Goal: Transaction & Acquisition: Book appointment/travel/reservation

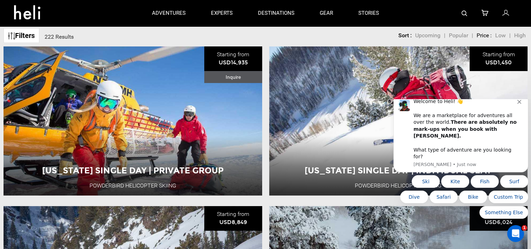
click at [519, 104] on icon "Dismiss notification" at bounding box center [520, 102] width 4 height 4
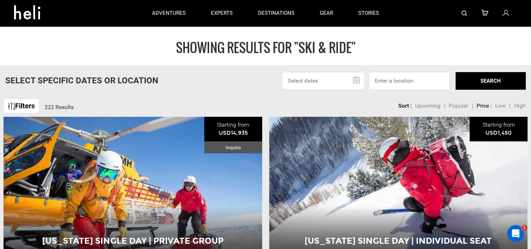
click at [20, 37] on div "SHOWING RESULTS FOR "Ski & Ride"" at bounding box center [265, 45] width 531 height 39
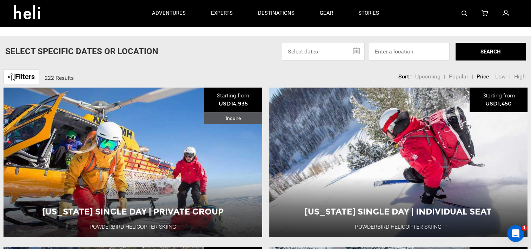
scroll to position [70, 0]
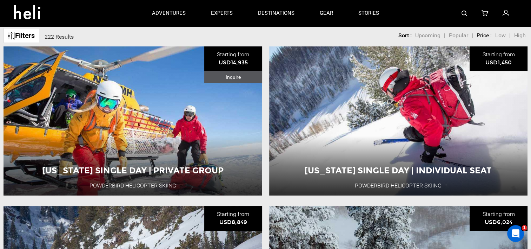
click at [405, 166] on button "View Adventure" at bounding box center [399, 168] width 70 height 18
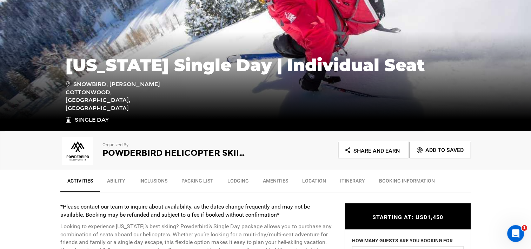
scroll to position [141, 0]
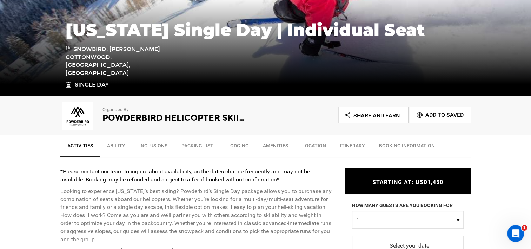
click at [121, 145] on link "Ability" at bounding box center [116, 147] width 32 height 18
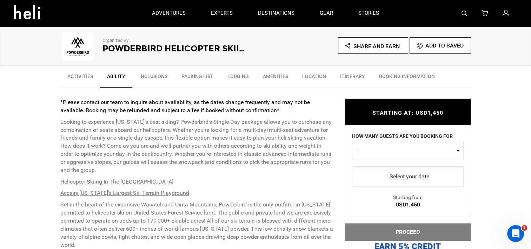
scroll to position [197, 0]
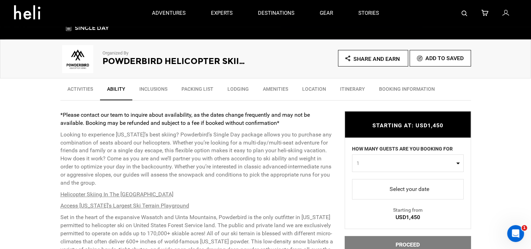
click at [157, 89] on link "Inclusions" at bounding box center [153, 91] width 42 height 18
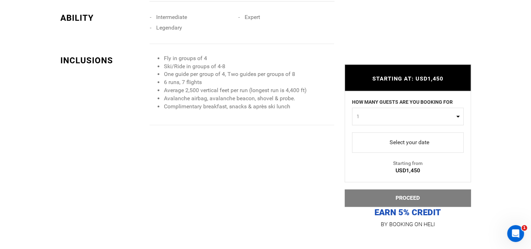
scroll to position [766, 0]
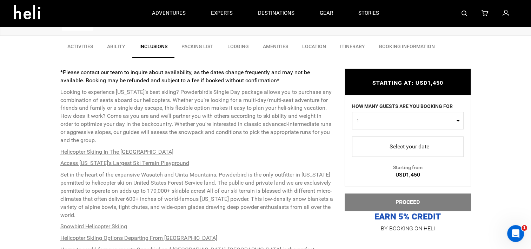
click at [197, 49] on link "Packing List" at bounding box center [198, 48] width 46 height 18
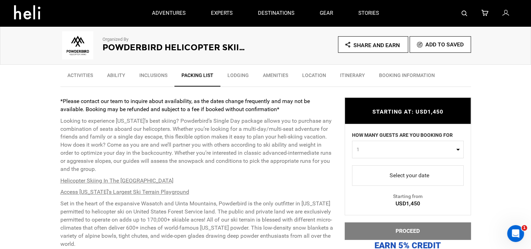
scroll to position [158, 0]
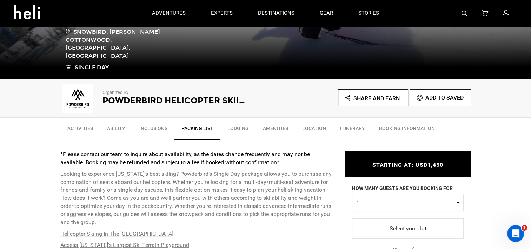
click at [233, 129] on link "Lodging" at bounding box center [238, 130] width 35 height 18
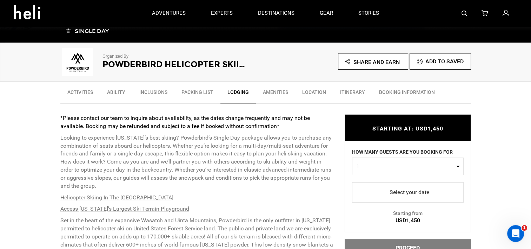
scroll to position [138, 0]
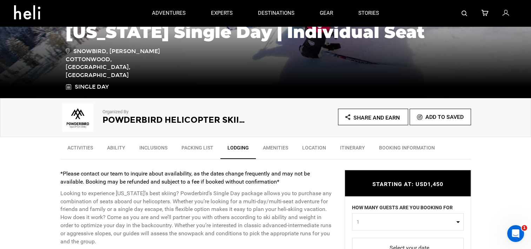
click at [282, 145] on link "Amenities" at bounding box center [275, 150] width 39 height 18
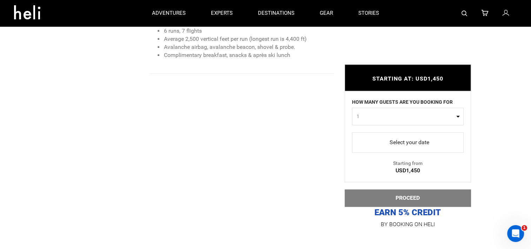
scroll to position [768, 0]
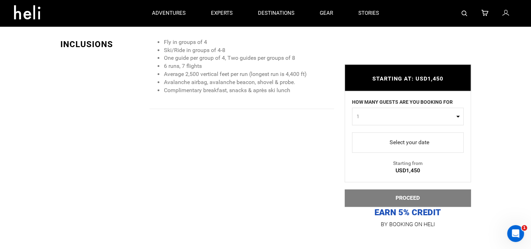
click at [125, 47] on div "INCLUSIONS" at bounding box center [102, 44] width 84 height 12
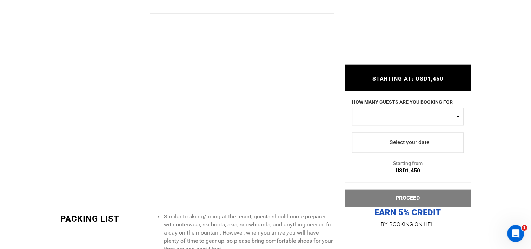
scroll to position [873, 0]
